Goal: Transaction & Acquisition: Purchase product/service

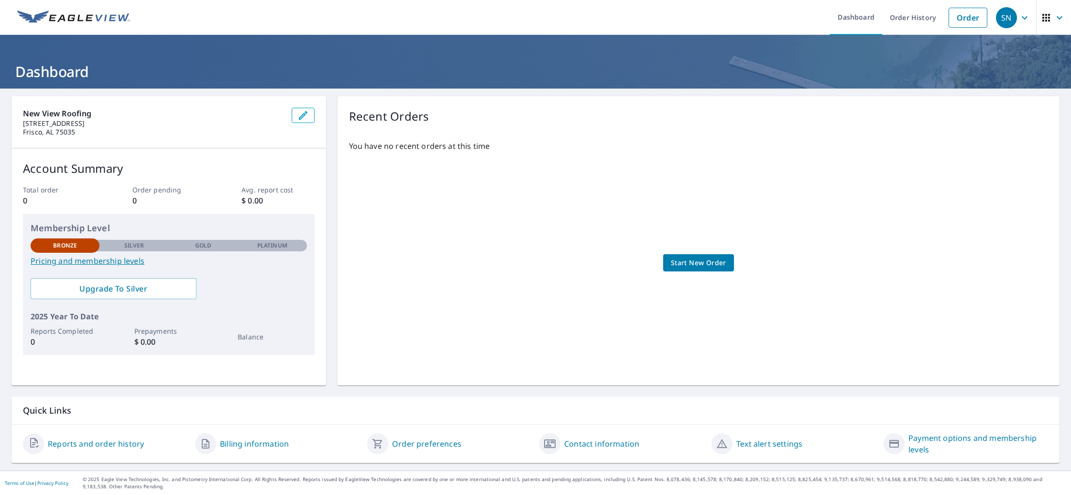
click at [55, 21] on img at bounding box center [73, 18] width 113 height 14
click at [306, 115] on icon "button" at bounding box center [303, 115] width 11 height 11
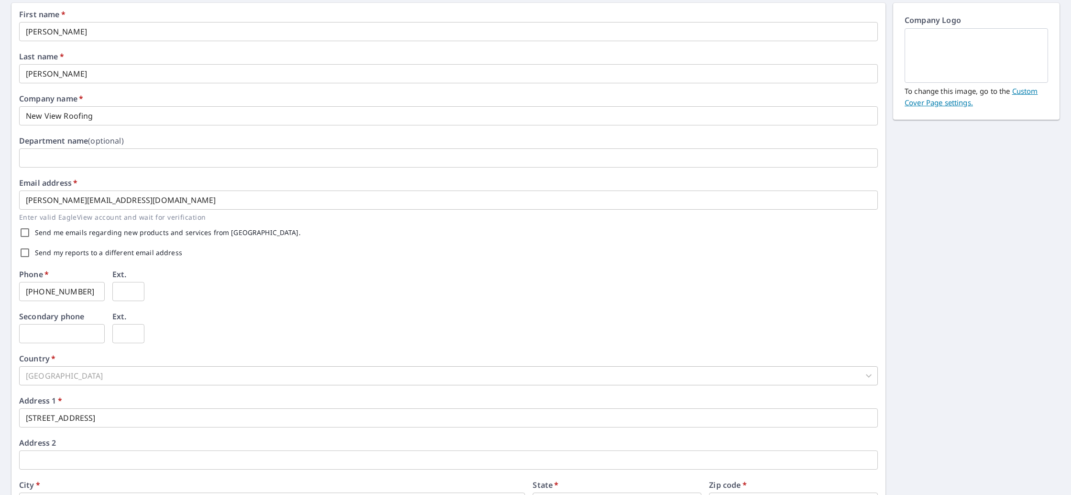
scroll to position [177, 0]
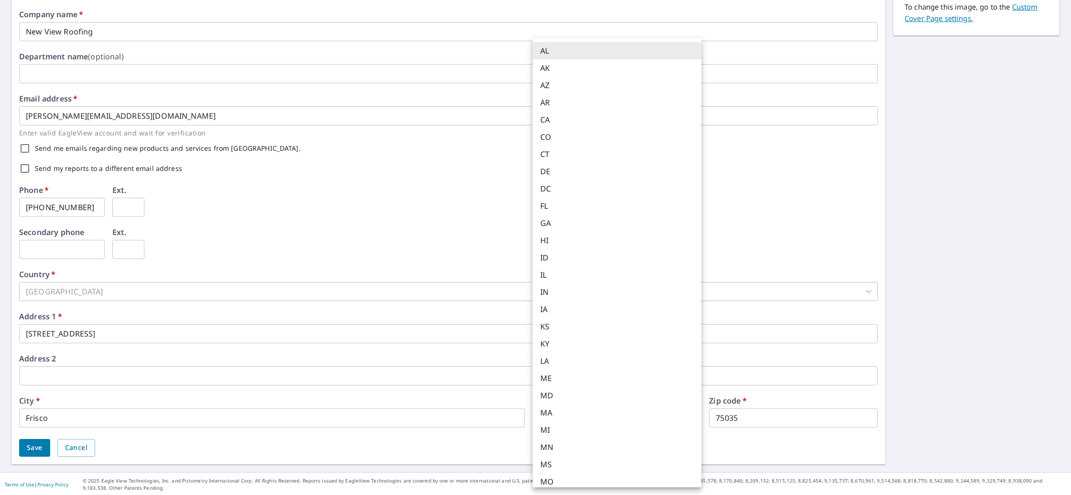
click at [540, 424] on body "SN SN Dashboard Order History Order SN Dashboard / Contact Information Contact …" at bounding box center [535, 247] width 1071 height 495
click at [554, 359] on li "[GEOGRAPHIC_DATA]" at bounding box center [617, 353] width 169 height 17
type input "[GEOGRAPHIC_DATA]"
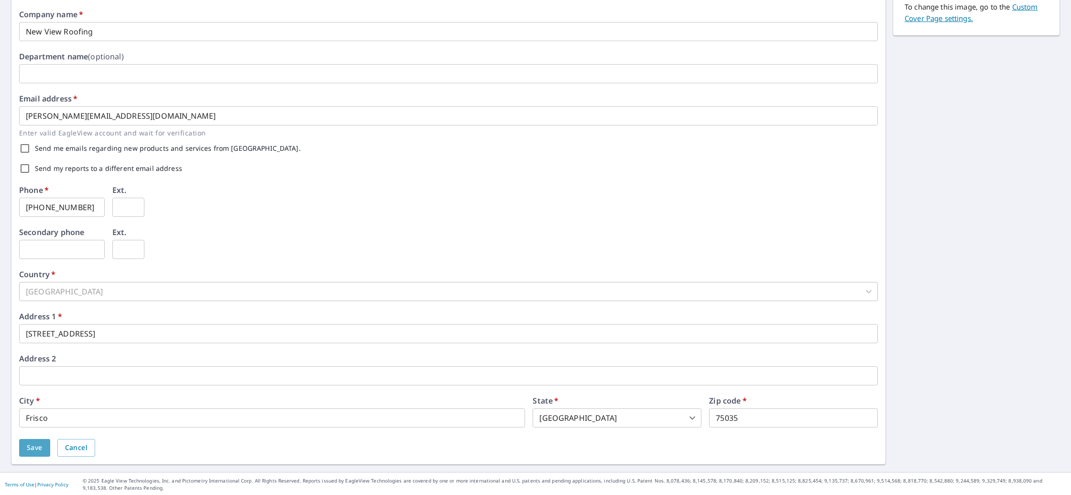
click at [32, 448] on span "Save" at bounding box center [35, 447] width 16 height 12
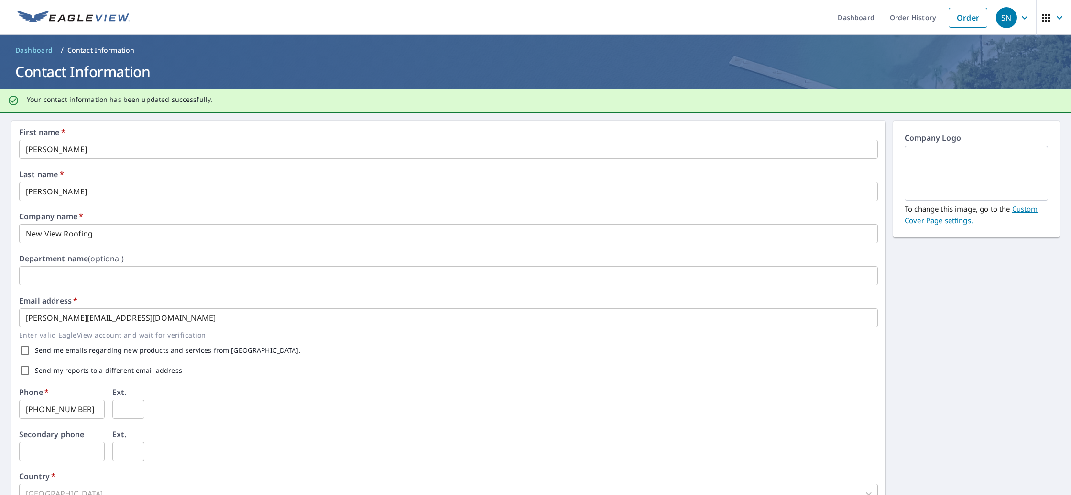
scroll to position [203, 0]
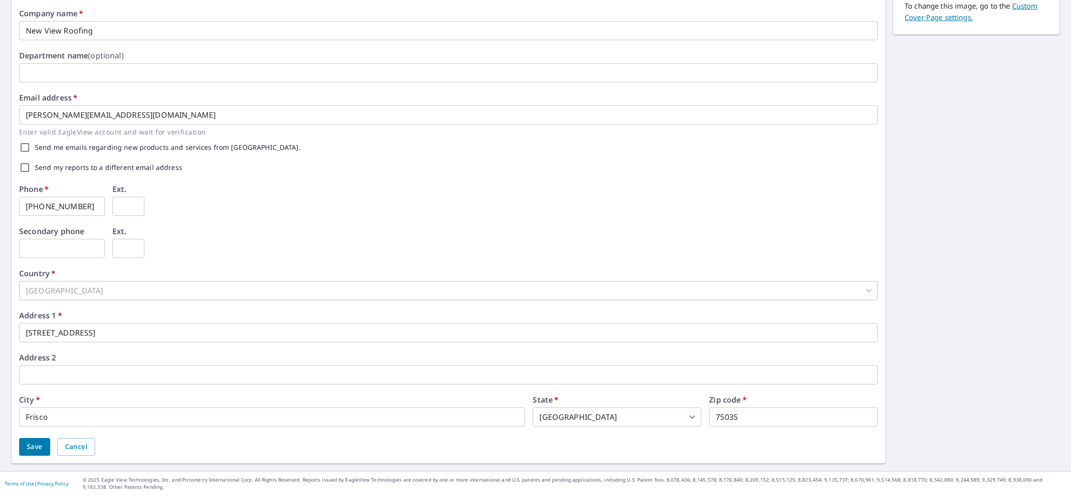
click at [29, 444] on span "Save" at bounding box center [35, 447] width 16 height 12
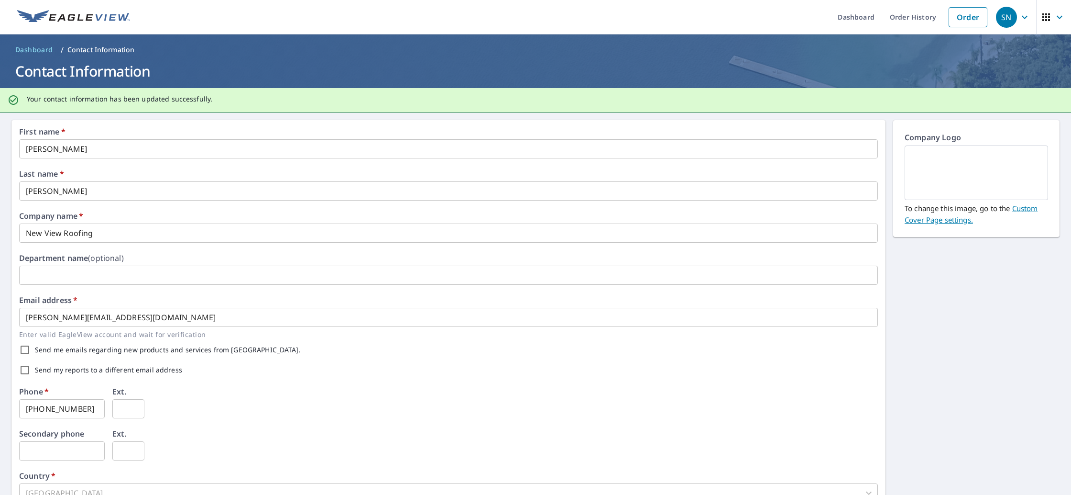
scroll to position [0, 0]
click at [970, 18] on link "Order" at bounding box center [968, 18] width 39 height 20
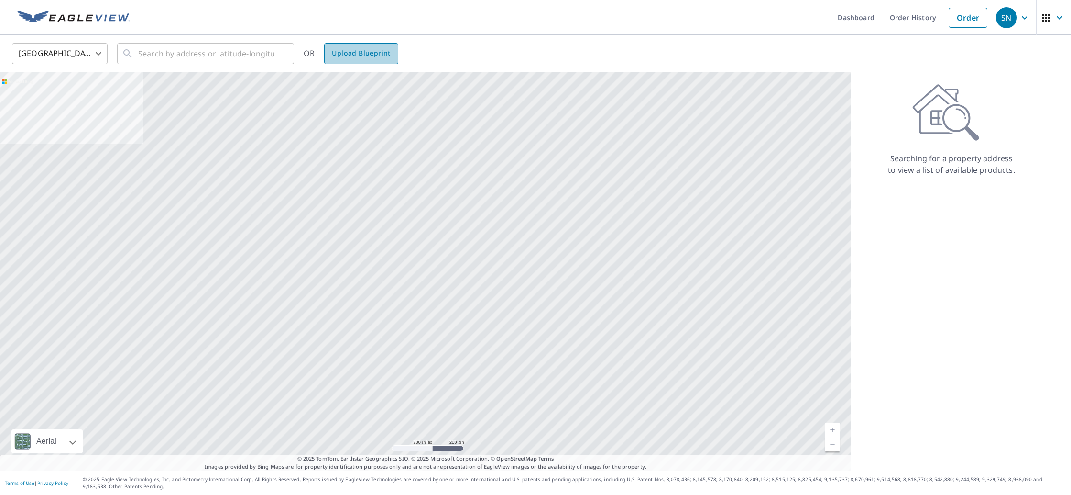
click at [362, 62] on link "Upload Blueprint" at bounding box center [361, 53] width 74 height 21
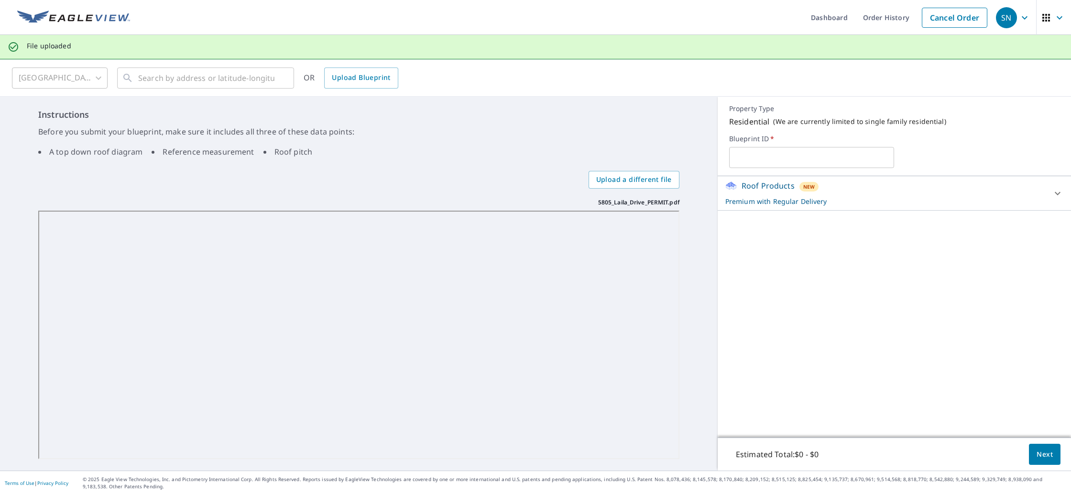
click at [823, 153] on input "text" at bounding box center [811, 157] width 165 height 27
click at [1045, 203] on p "Premium with Regular Delivery" at bounding box center [886, 201] width 321 height 10
click at [847, 160] on input "text" at bounding box center [811, 157] width 165 height 27
type input "[STREET_ADDRESS]"
click at [1038, 453] on span "Next" at bounding box center [1045, 454] width 16 height 12
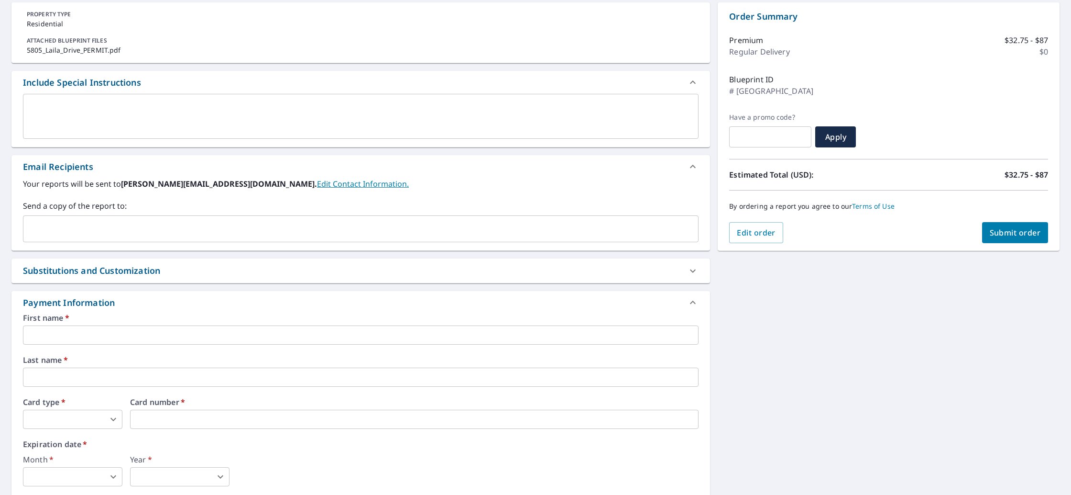
scroll to position [99, 0]
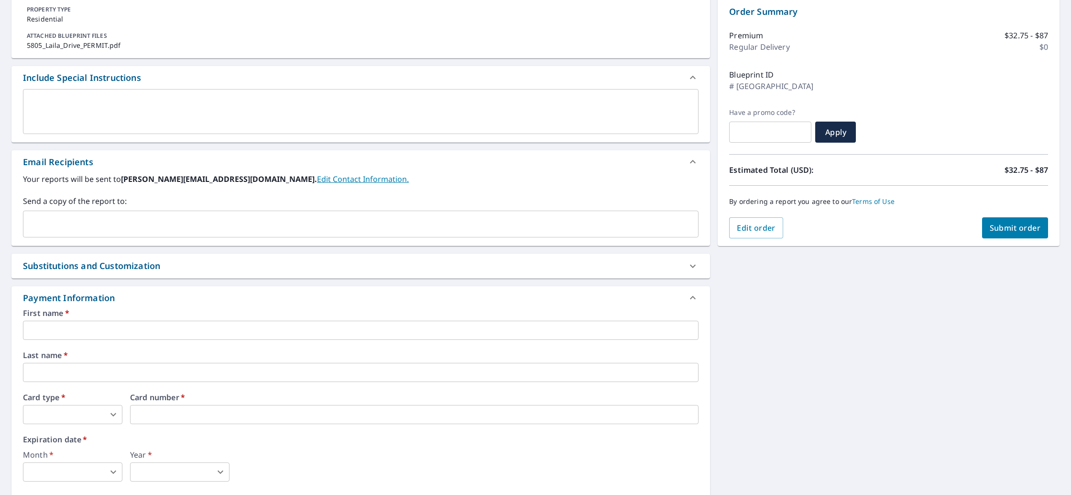
click at [102, 327] on input "text" at bounding box center [361, 329] width 676 height 19
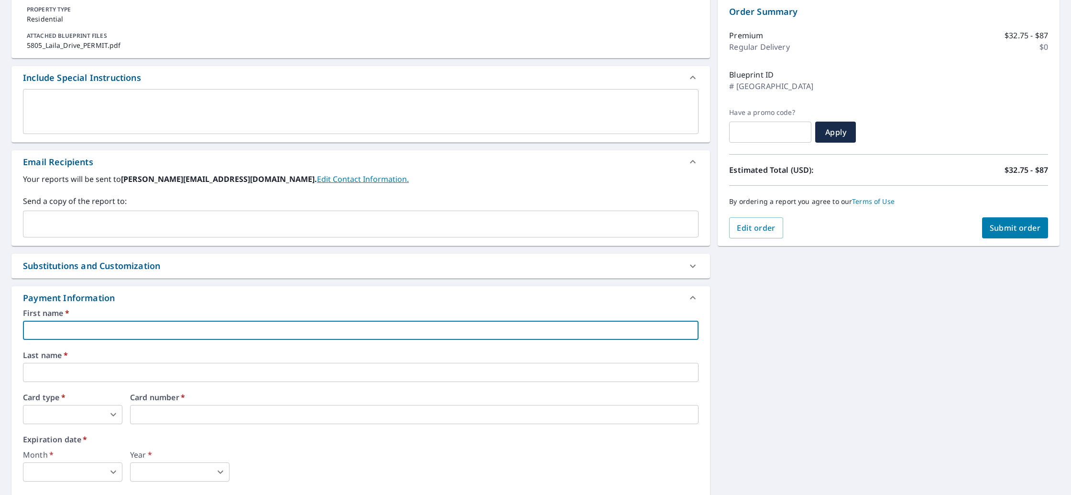
type input "[PERSON_NAME]"
type input "[PERSON_NAME][EMAIL_ADDRESS][DOMAIN_NAME]"
type input "[PERSON_NAME]"
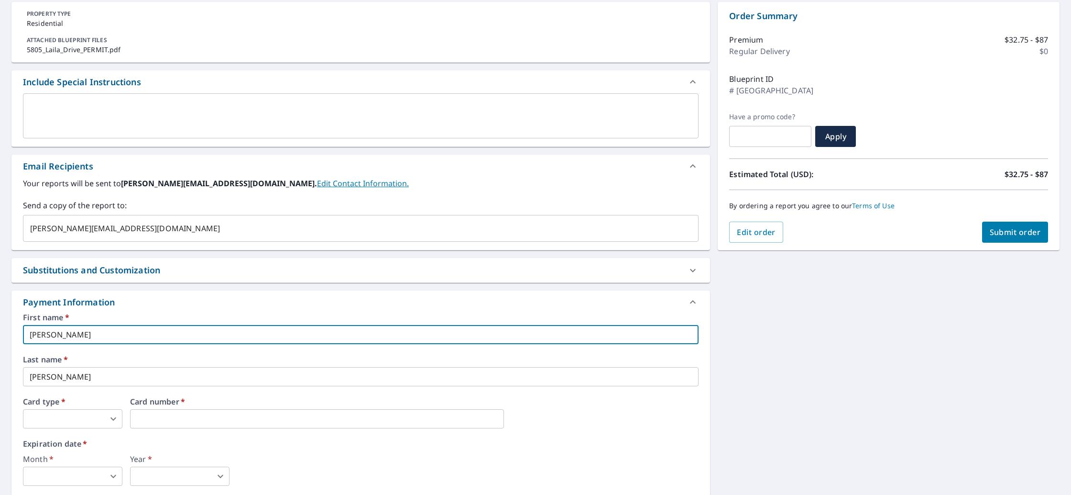
scroll to position [100, 0]
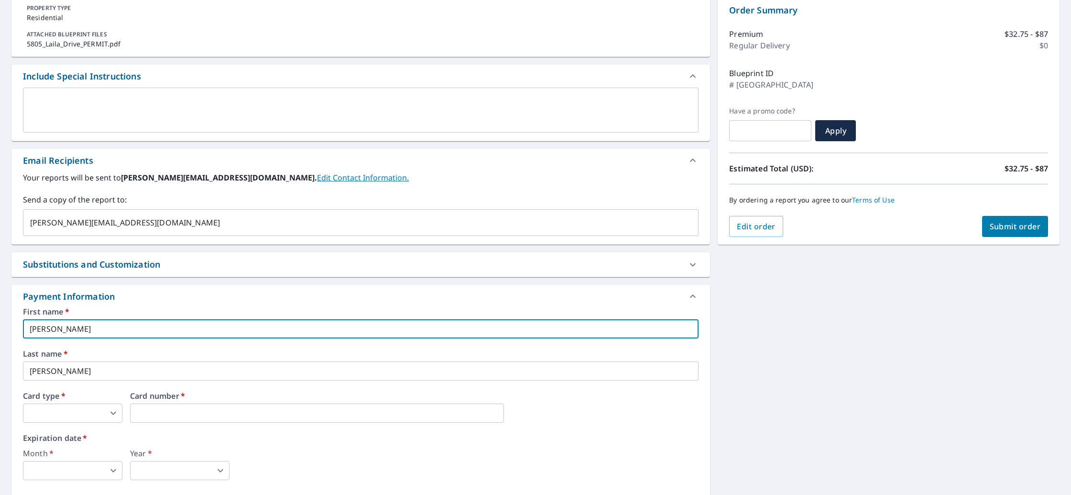
click at [84, 416] on body "SN SN Dashboard Order History Cancel Order SN Dashboard / Finalize Order Finali…" at bounding box center [535, 247] width 1071 height 495
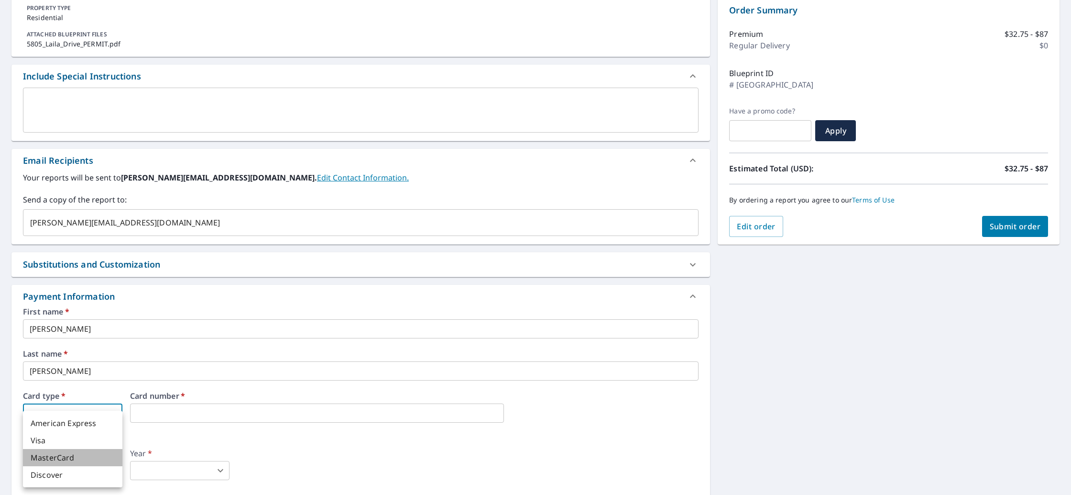
click at [71, 455] on li "MasterCard" at bounding box center [72, 457] width 99 height 17
type input "3"
click at [244, 419] on iframe at bounding box center [317, 412] width 374 height 19
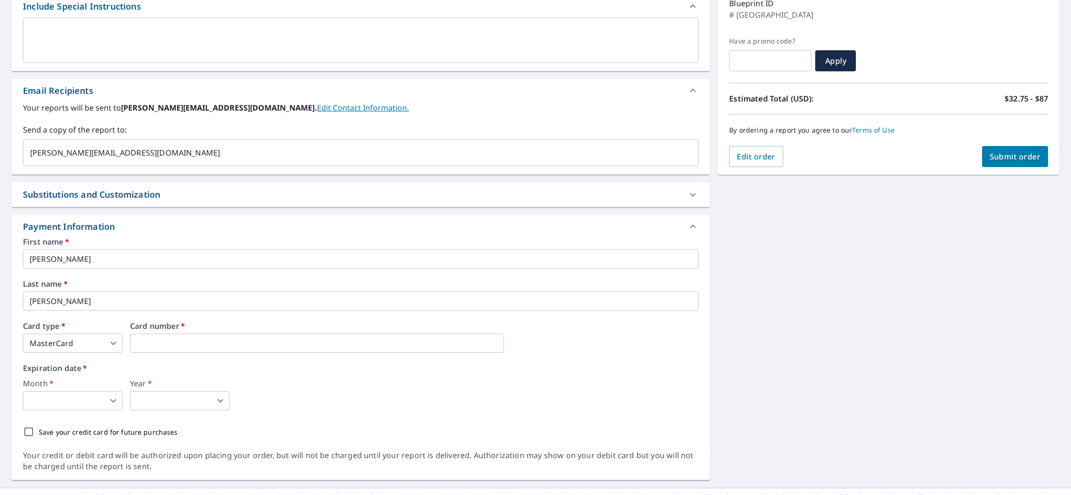
scroll to position [184, 0]
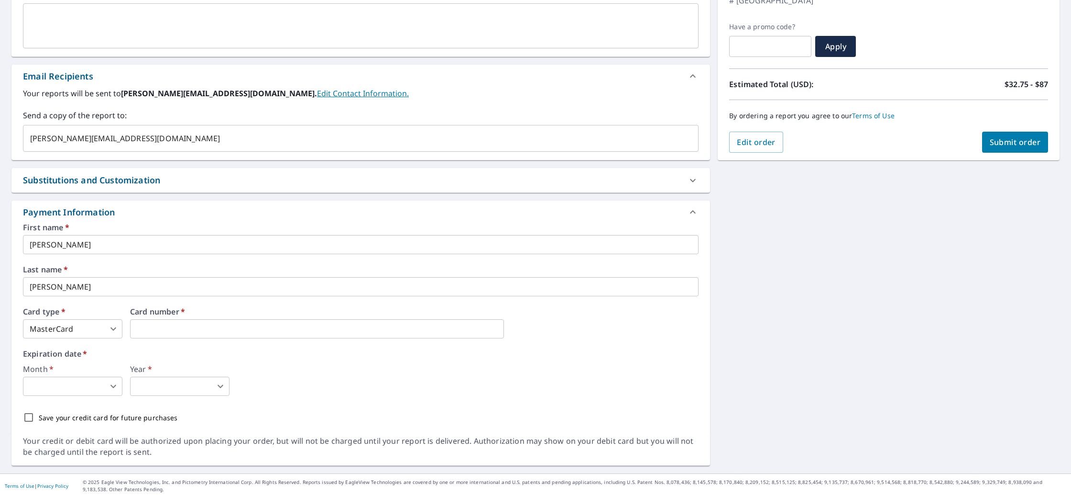
click at [92, 382] on body "SN SN Dashboard Order History Cancel Order SN Dashboard / Finalize Order Finali…" at bounding box center [535, 247] width 1071 height 495
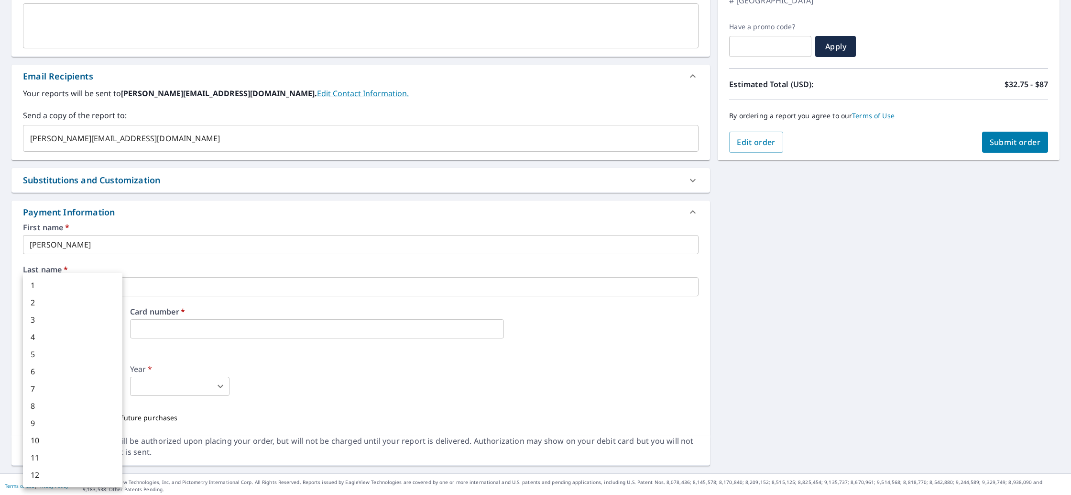
click at [83, 351] on li "5" at bounding box center [72, 353] width 99 height 17
type input "5"
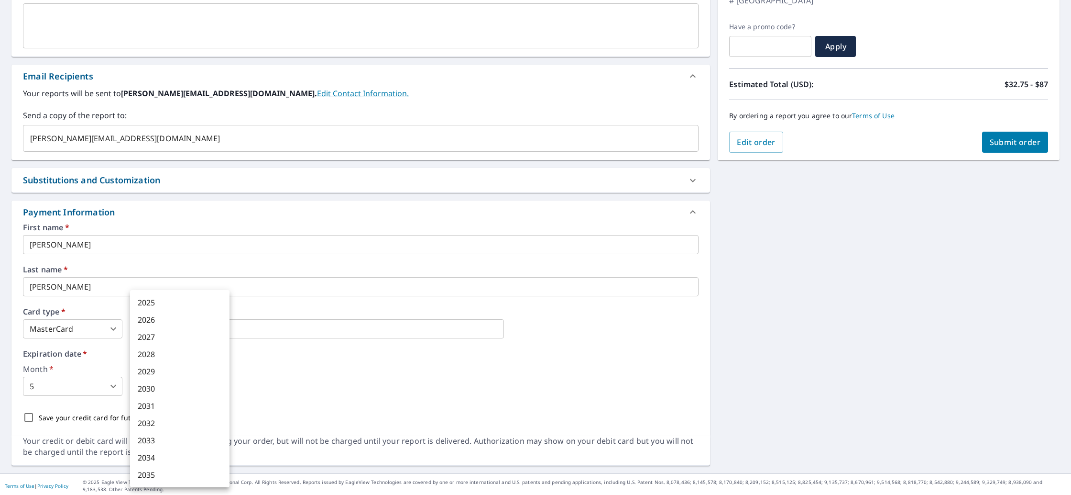
click at [155, 385] on body "SN SN Dashboard Order History Cancel Order SN Dashboard / Finalize Order Finali…" at bounding box center [535, 247] width 1071 height 495
click at [148, 353] on li "2028" at bounding box center [179, 353] width 99 height 17
type input "2028"
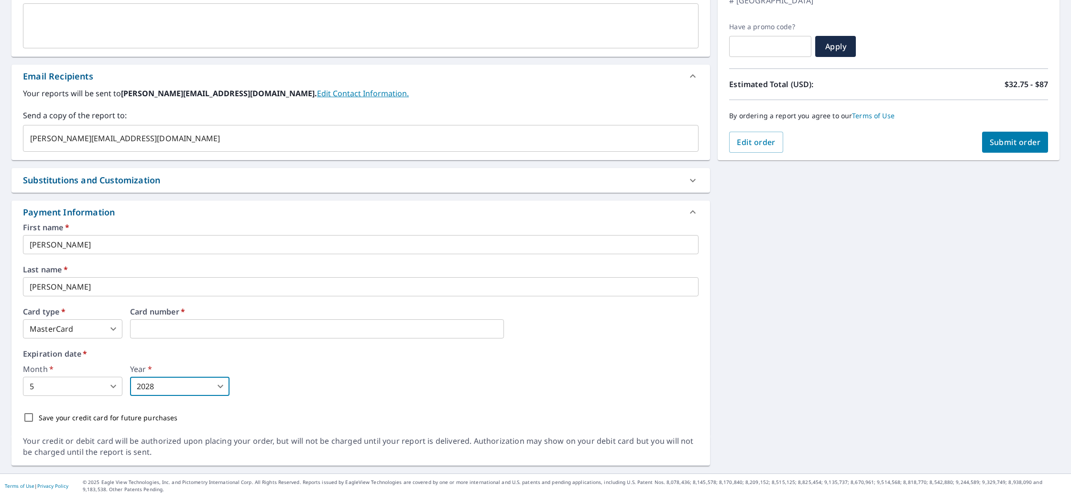
click at [305, 386] on div "Month   * 5 5 ​ Year   * 2028 2028 ​" at bounding box center [361, 380] width 676 height 31
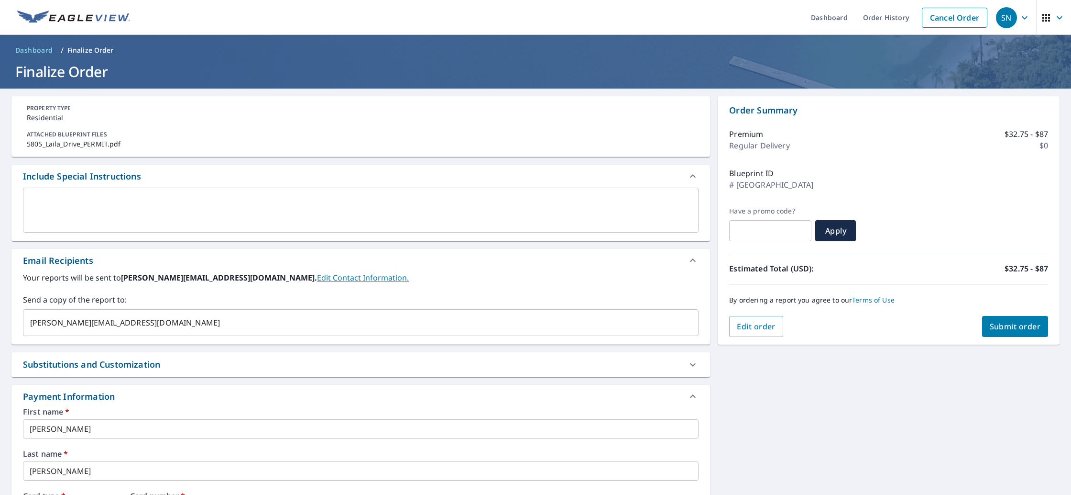
scroll to position [187, 0]
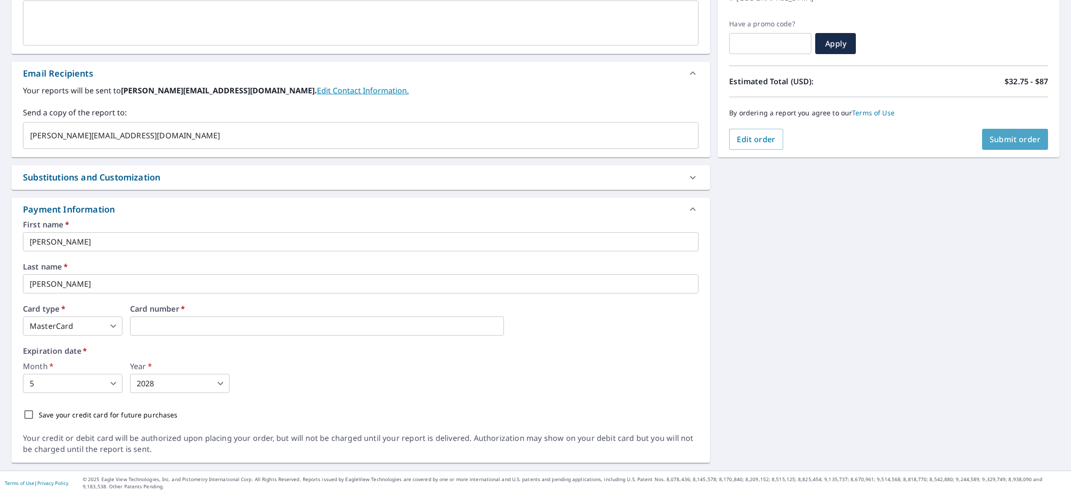
click at [1009, 137] on span "Submit order" at bounding box center [1015, 139] width 51 height 11
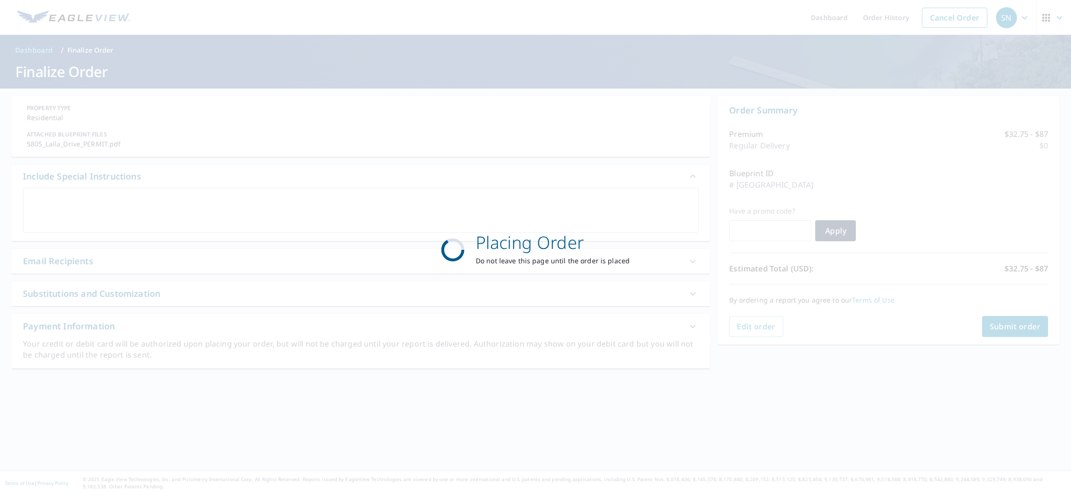
scroll to position [0, 0]
